Goal: Find specific page/section: Find specific page/section

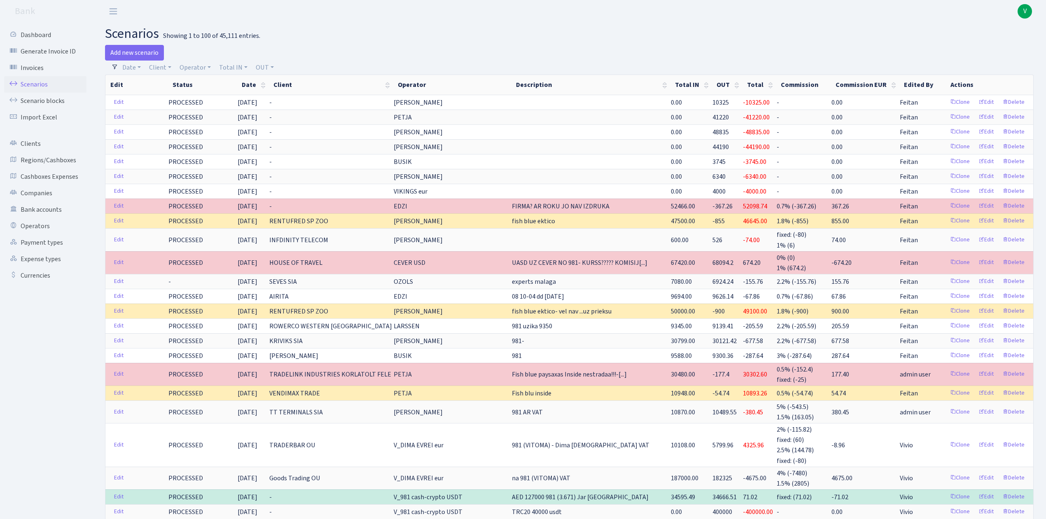
select select "100"
click at [47, 83] on link "Scenarios" at bounding box center [45, 84] width 82 height 16
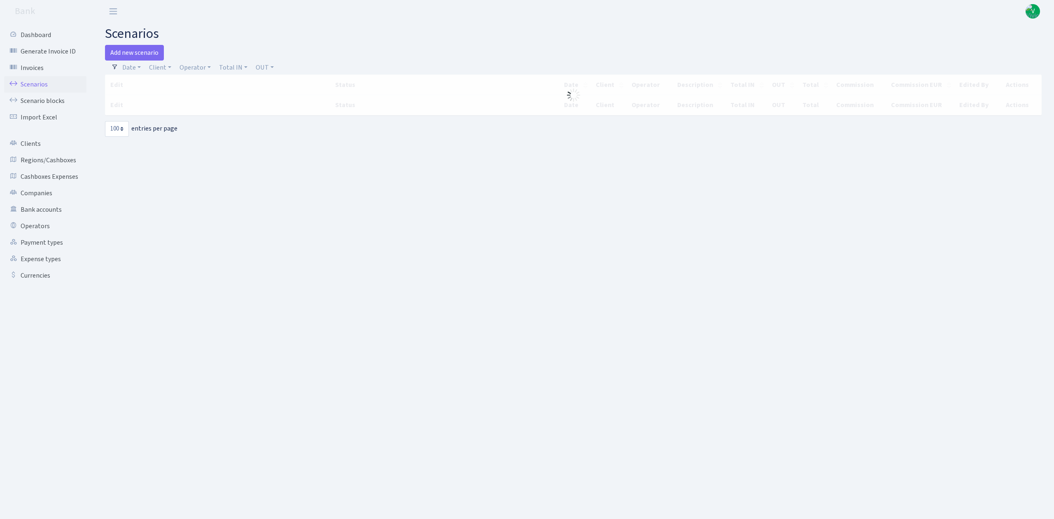
select select "100"
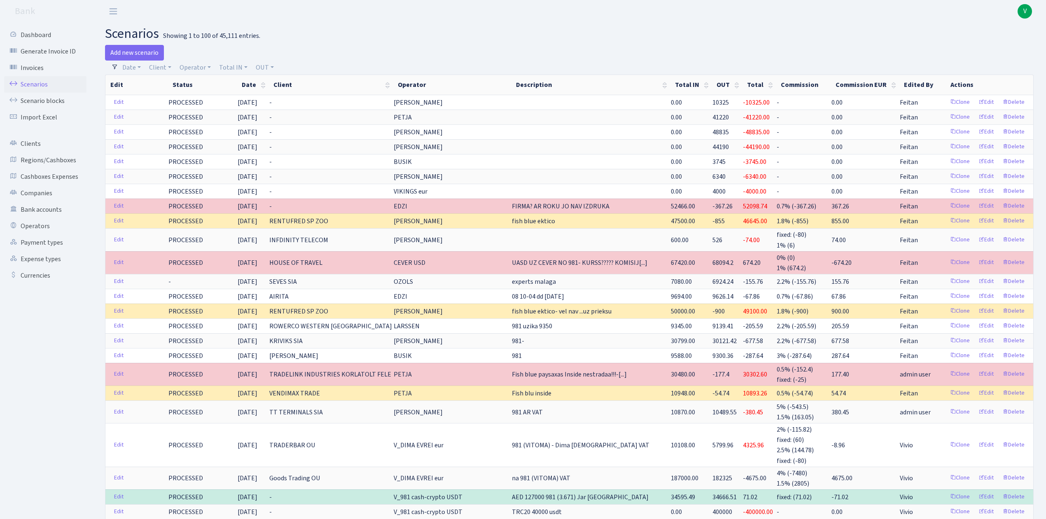
click at [58, 81] on link "Scenarios" at bounding box center [45, 84] width 82 height 16
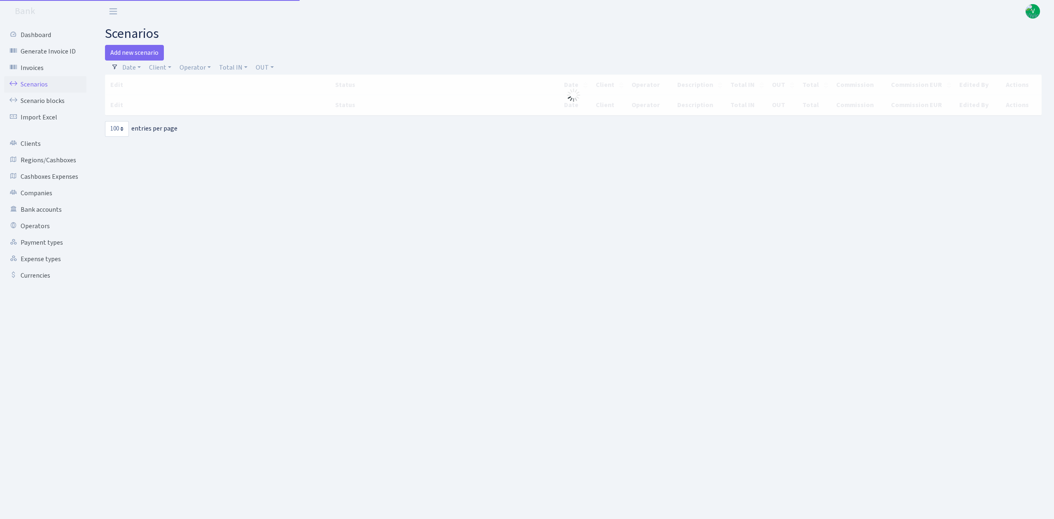
select select "100"
